Goal: Transaction & Acquisition: Purchase product/service

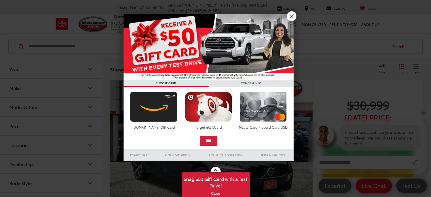
click at [96, 111] on div at bounding box center [215, 98] width 431 height 197
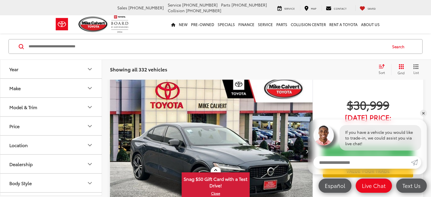
click at [92, 87] on icon "Make" at bounding box center [89, 88] width 3 height 2
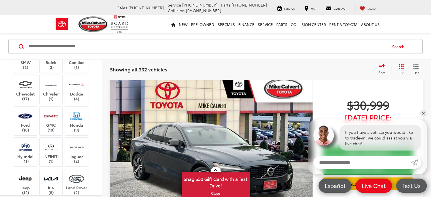
scroll to position [87, 0]
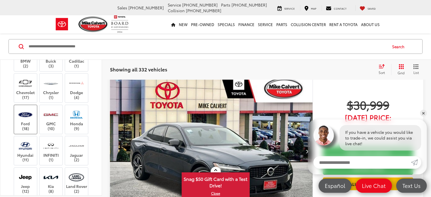
click at [27, 108] on label "Ford (18)" at bounding box center [25, 119] width 23 height 23
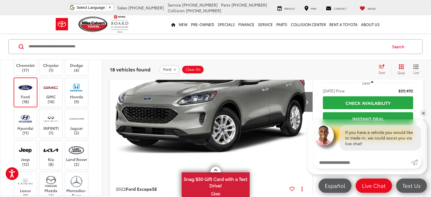
scroll to position [978, 0]
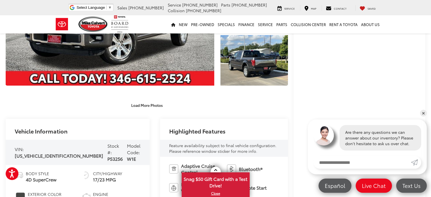
scroll to position [126, 0]
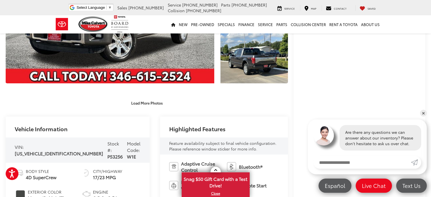
drag, startPoint x: 433, startPoint y: 34, endPoint x: 430, endPoint y: 60, distance: 26.2
click at [424, 112] on link "✕" at bounding box center [423, 113] width 7 height 7
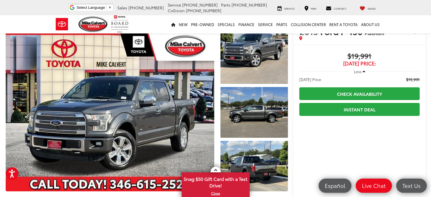
scroll to position [31, 0]
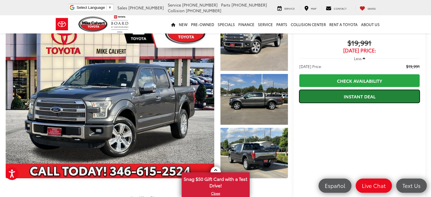
click at [363, 96] on link "Instant Deal" at bounding box center [359, 96] width 120 height 13
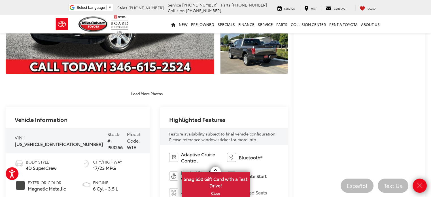
scroll to position [0, 0]
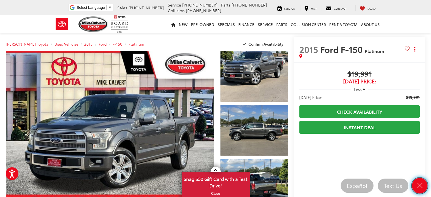
click at [418, 183] on icon "Close" at bounding box center [420, 186] width 8 height 8
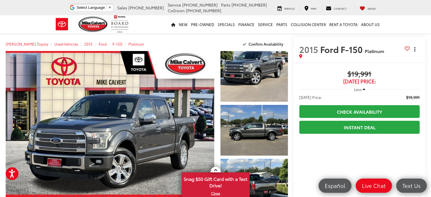
click at [416, 50] on button "Actions" at bounding box center [415, 49] width 10 height 10
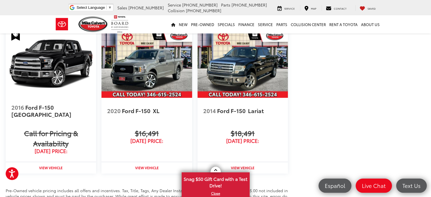
scroll to position [612, 0]
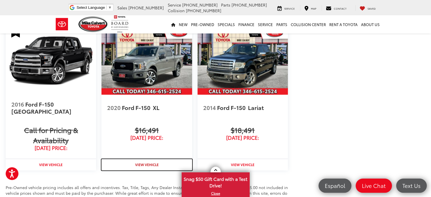
click at [145, 162] on strong "View Vehicle" at bounding box center [147, 164] width 24 height 5
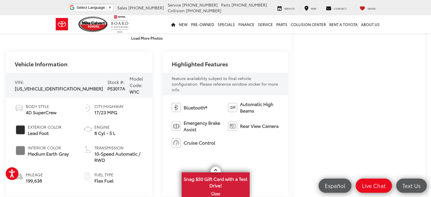
scroll to position [197, 0]
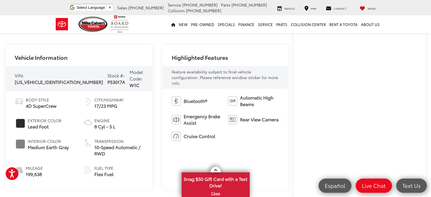
drag, startPoint x: 433, startPoint y: 42, endPoint x: 427, endPoint y: 83, distance: 41.8
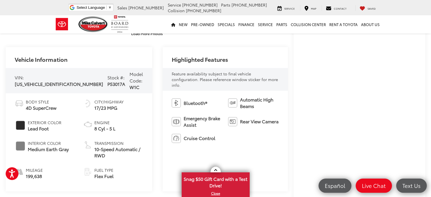
scroll to position [194, 0]
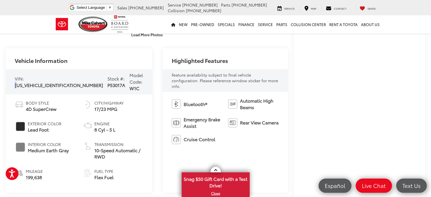
click at [15, 82] on span "1FTEW1C53LFC05184" at bounding box center [59, 85] width 88 height 7
click at [17, 83] on span "1FTEW1C53LFC05184" at bounding box center [59, 85] width 88 height 7
drag, startPoint x: 15, startPoint y: 83, endPoint x: 60, endPoint y: 85, distance: 44.8
click at [60, 85] on div "VIN: 1FTEW1C53LFC05184" at bounding box center [59, 81] width 88 height 13
